Goal: Task Accomplishment & Management: Manage account settings

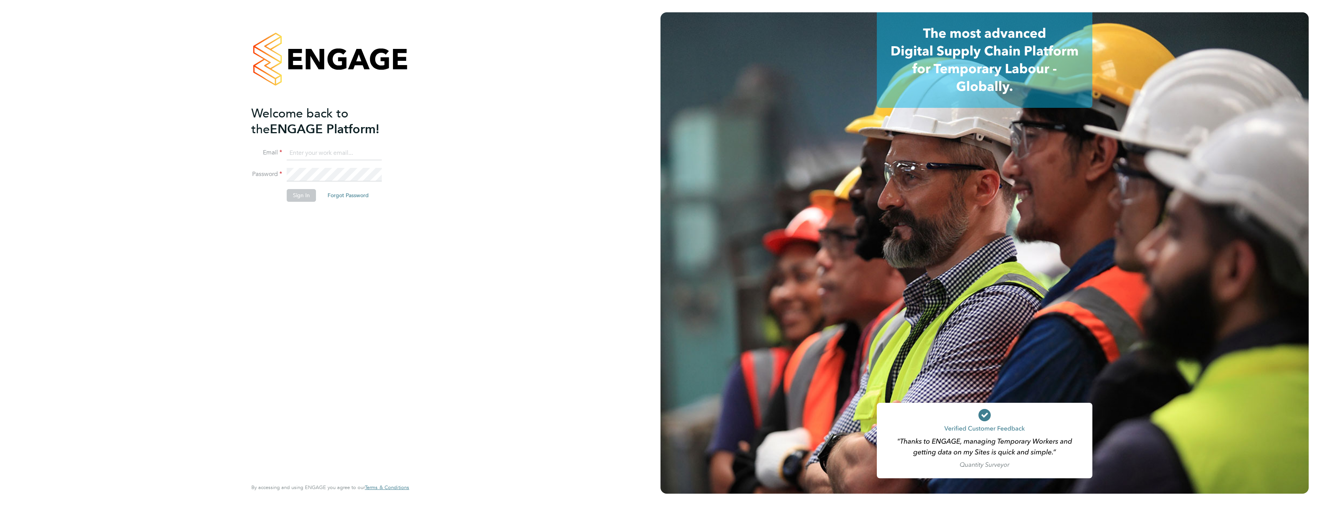
click at [336, 149] on input at bounding box center [334, 153] width 95 height 14
type input "mustaq.miah@uk.issworld.com"
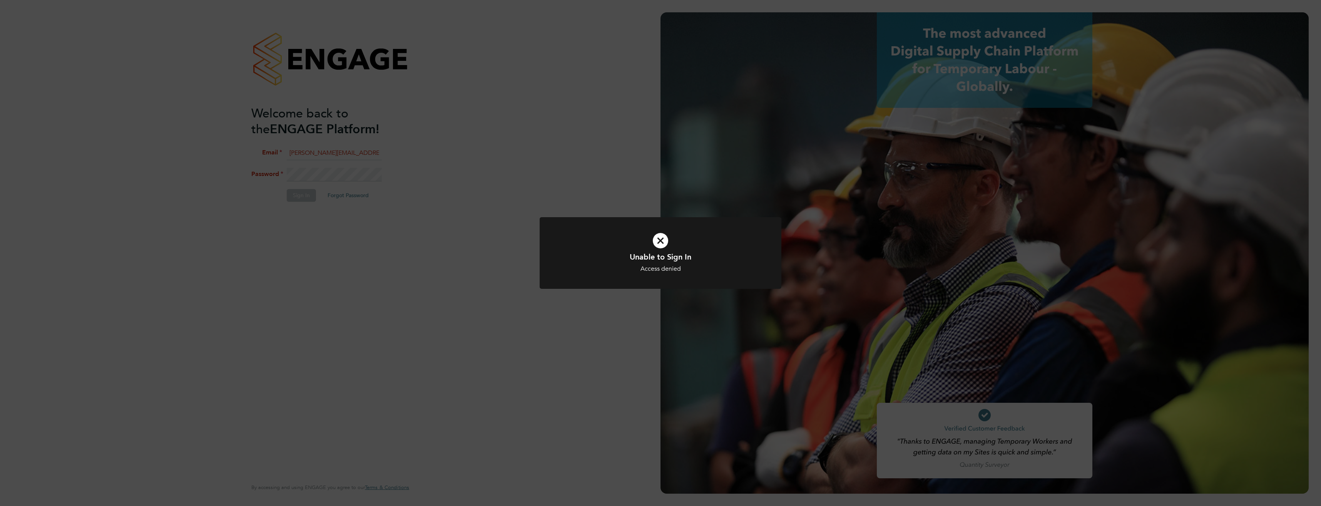
drag, startPoint x: 432, startPoint y: 351, endPoint x: 441, endPoint y: 341, distance: 13.4
click at [433, 351] on div "Unable to Sign In Access denied Cancel Okay" at bounding box center [660, 253] width 1321 height 506
click at [347, 233] on div "Unable to Sign In Access denied Cancel Okay" at bounding box center [660, 253] width 1321 height 506
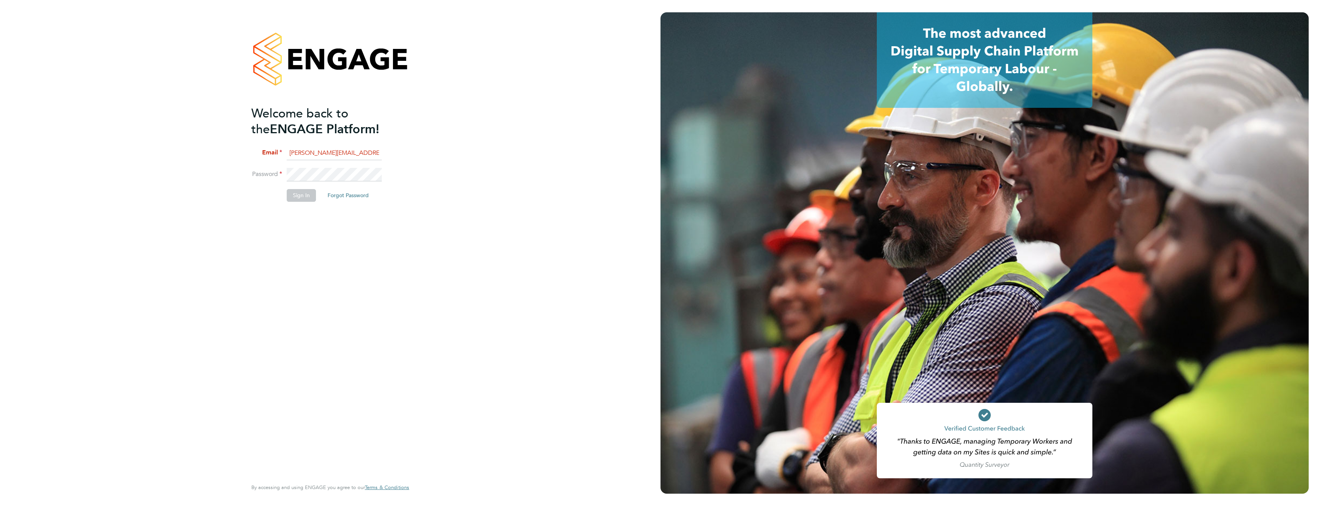
click at [230, 172] on div "Welcome back to the ENGAGE Platform! Email mustaq.miah@uk.issworld.com Password…" at bounding box center [330, 253] width 661 height 506
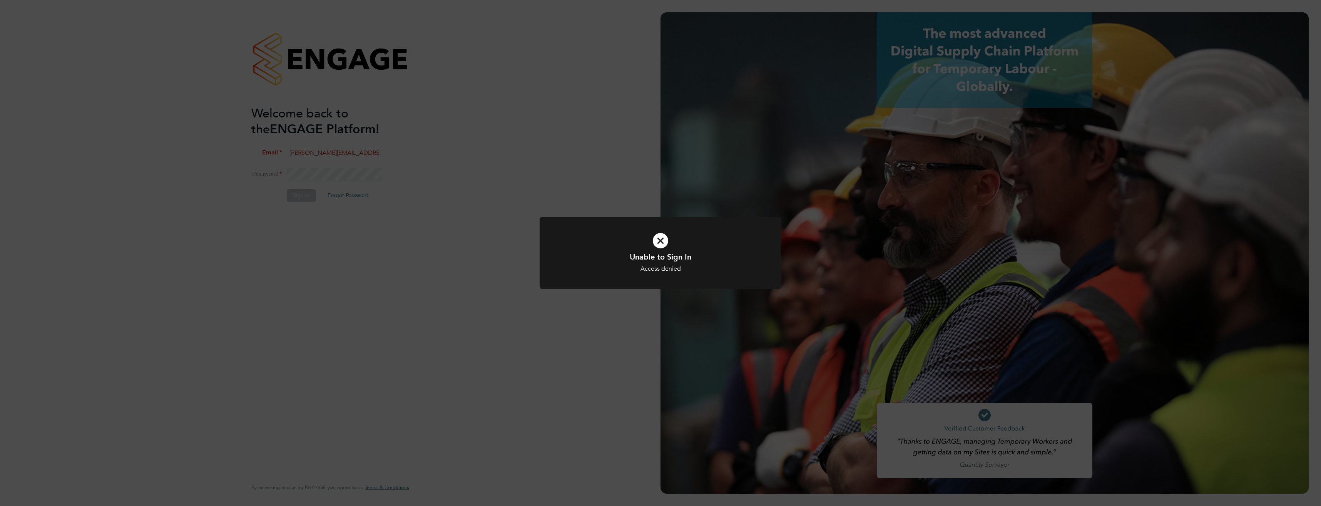
click at [399, 352] on div "Unable to Sign In Access denied Cancel Okay" at bounding box center [660, 253] width 1321 height 506
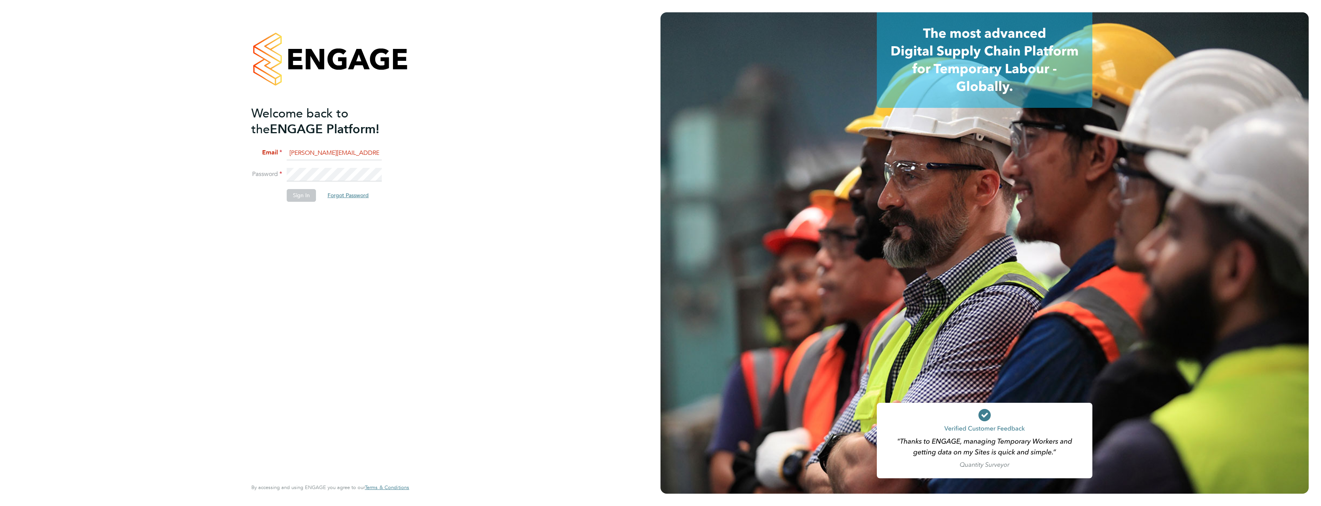
click at [350, 197] on button "Forgot Password" at bounding box center [348, 195] width 54 height 12
click at [356, 192] on button "Forgot Password" at bounding box center [348, 195] width 54 height 12
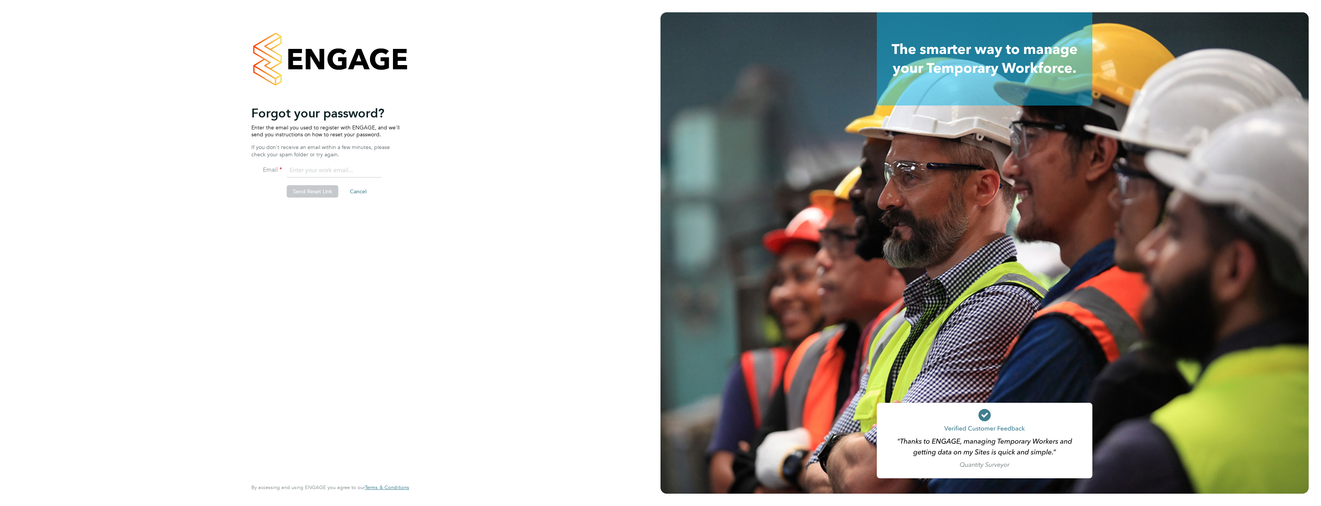
click at [310, 169] on input "email" at bounding box center [334, 171] width 95 height 14
type input "[PERSON_NAME][EMAIL_ADDRESS][PERSON_NAME][DOMAIN_NAME]"
click at [311, 187] on button "Send Reset Link" at bounding box center [313, 191] width 52 height 12
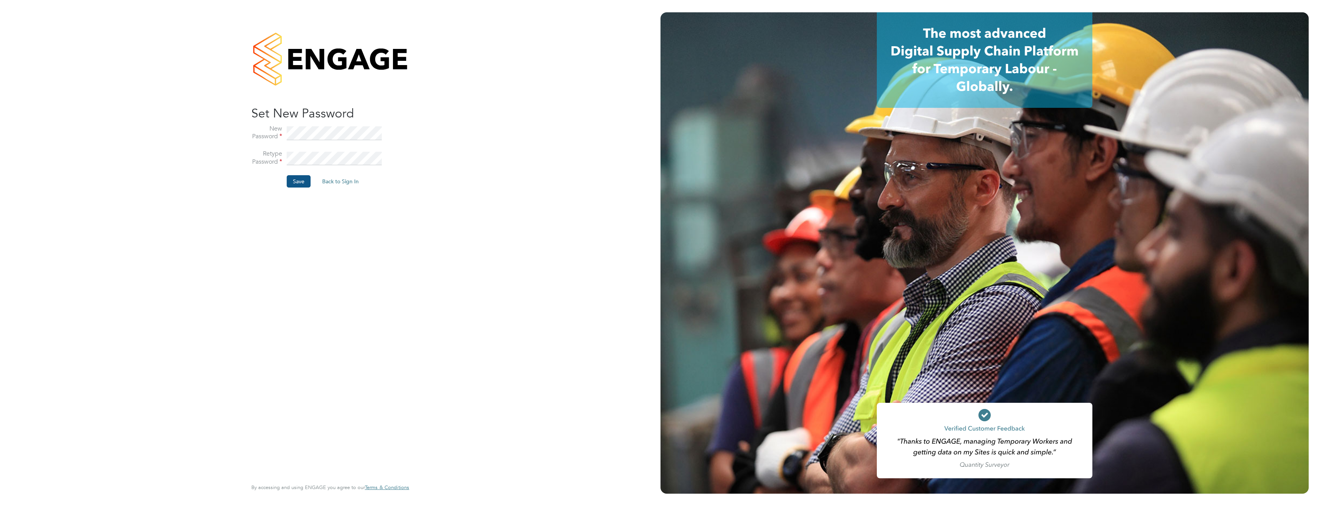
click at [296, 181] on button "Save" at bounding box center [299, 181] width 24 height 12
